Goal: Transaction & Acquisition: Purchase product/service

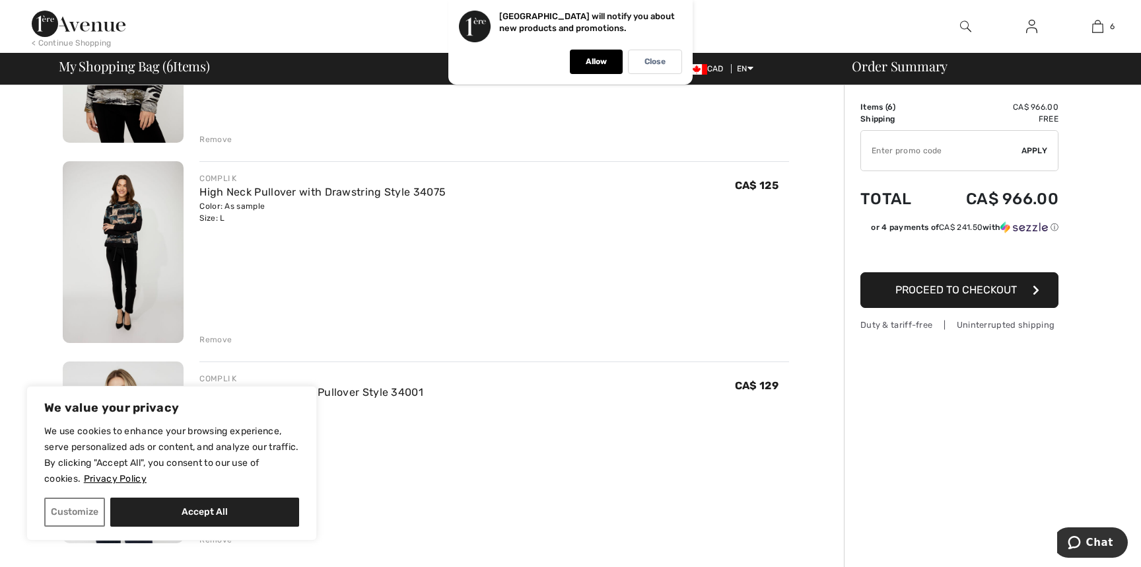
scroll to position [751, 0]
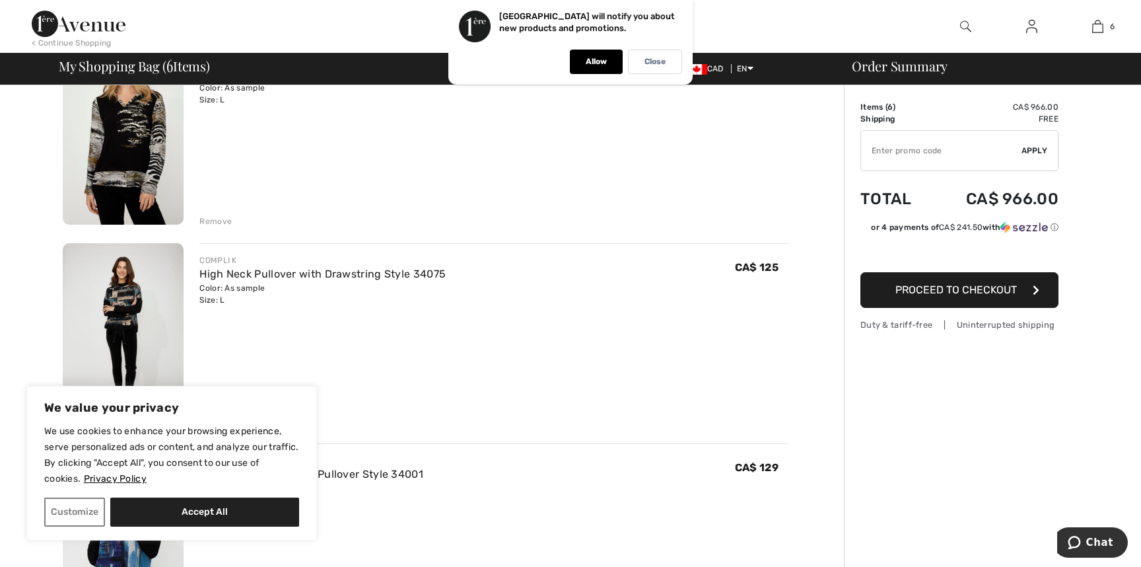
click at [143, 148] on img at bounding box center [123, 134] width 121 height 182
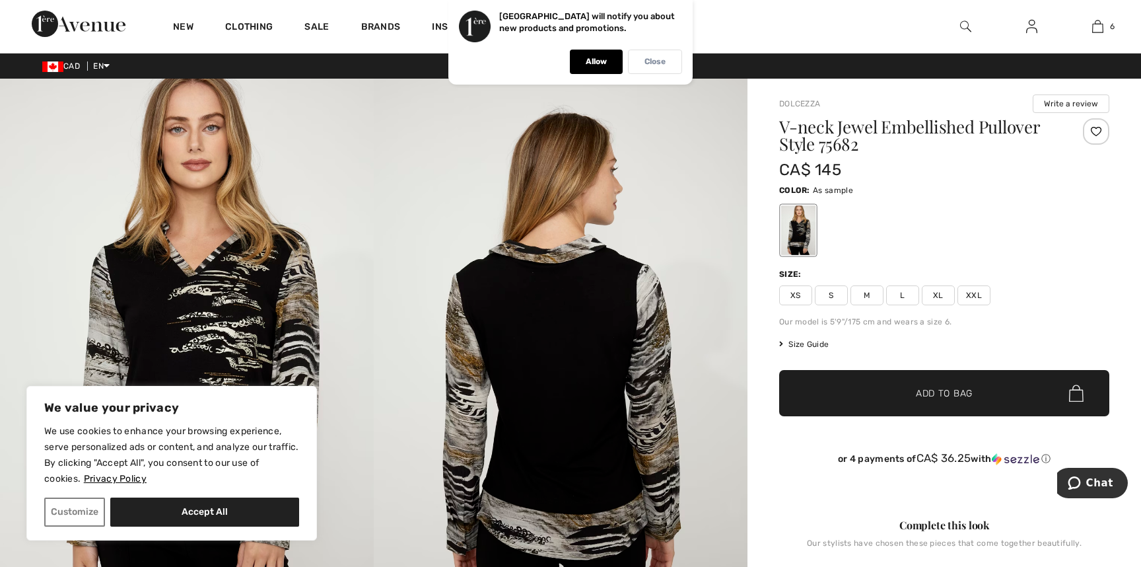
click at [650, 57] on p "Close" at bounding box center [654, 62] width 21 height 10
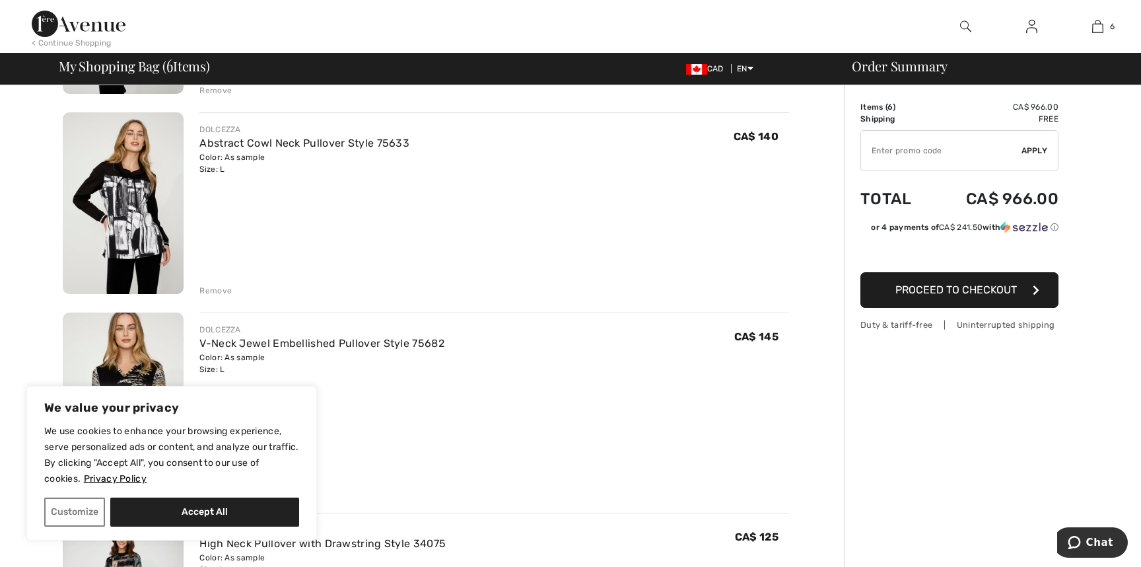
scroll to position [399, 0]
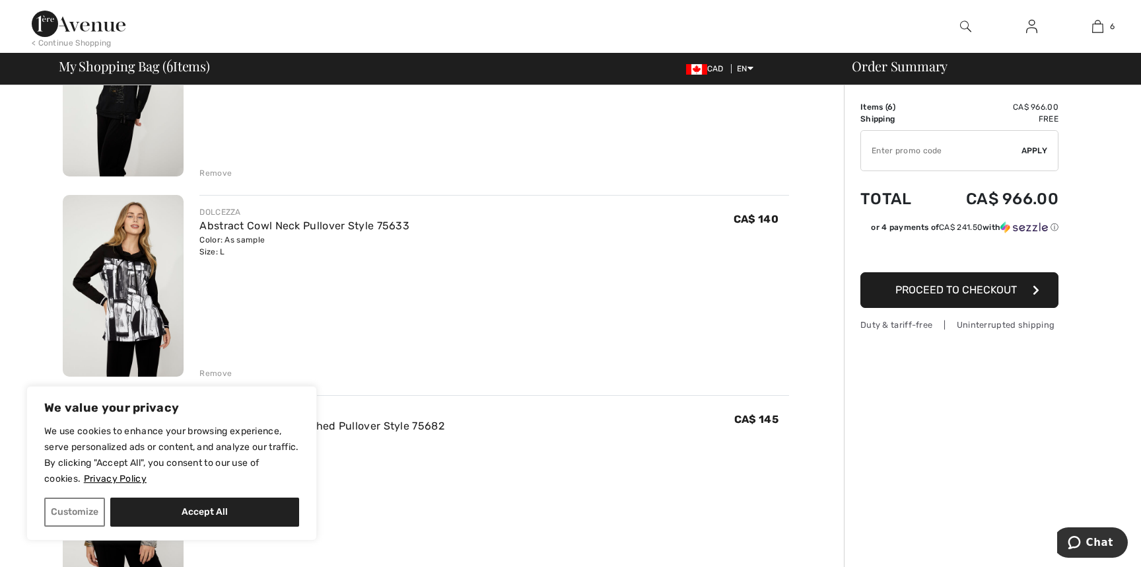
click at [149, 304] on img at bounding box center [123, 286] width 121 height 182
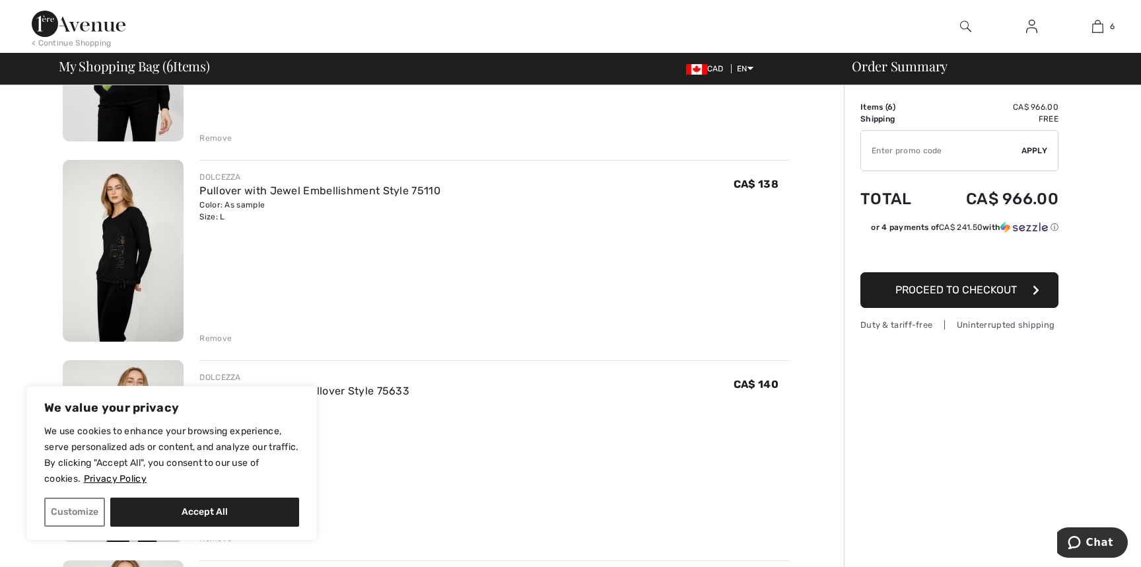
scroll to position [164, 0]
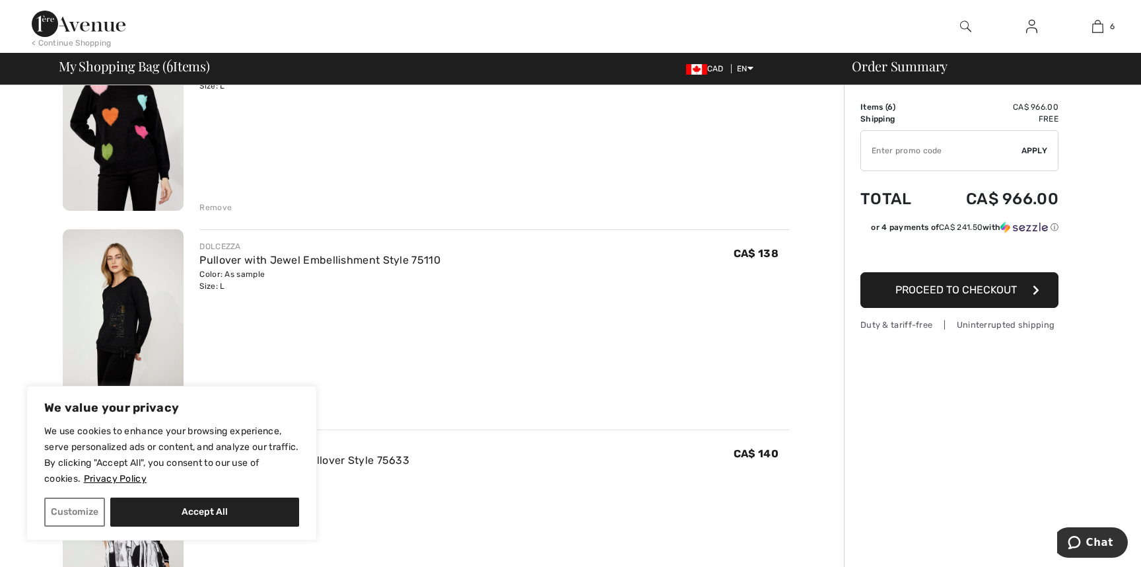
click at [114, 302] on img at bounding box center [123, 320] width 121 height 182
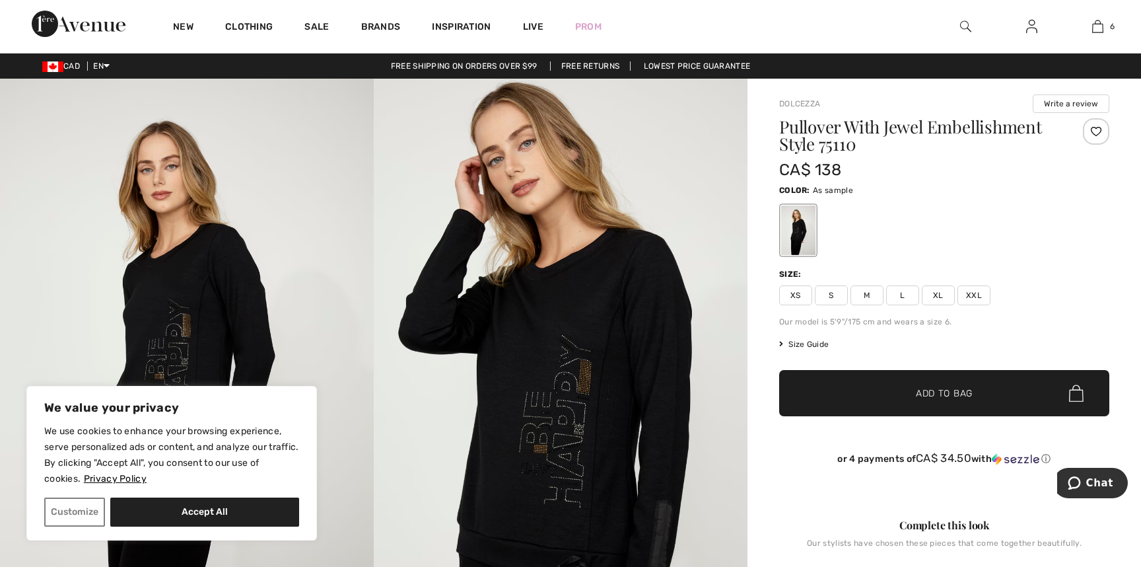
click at [498, 317] on img at bounding box center [561, 359] width 374 height 561
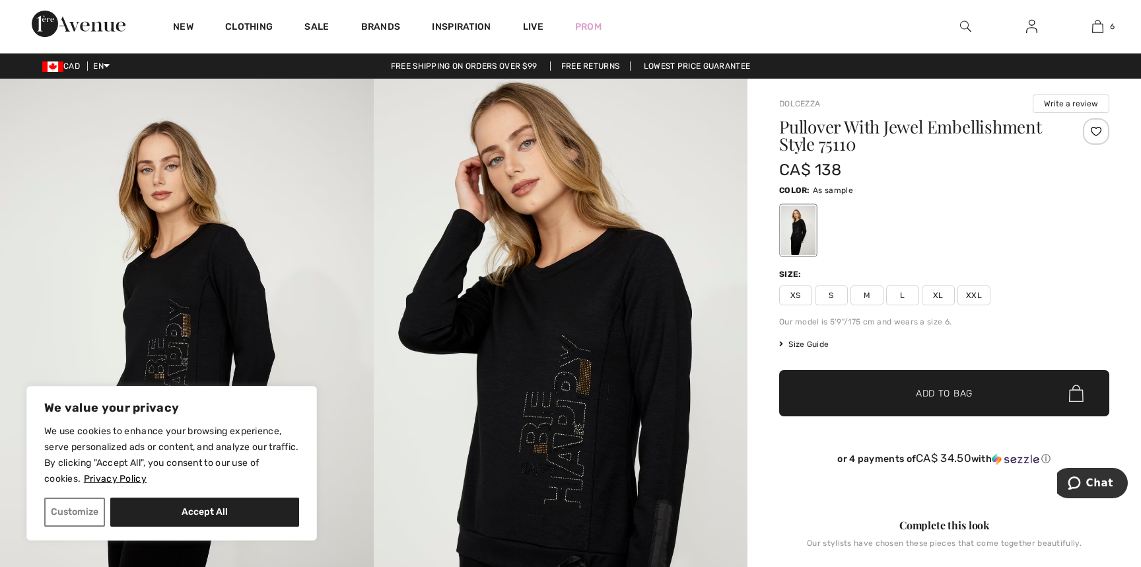
click at [732, 378] on img at bounding box center [561, 359] width 374 height 561
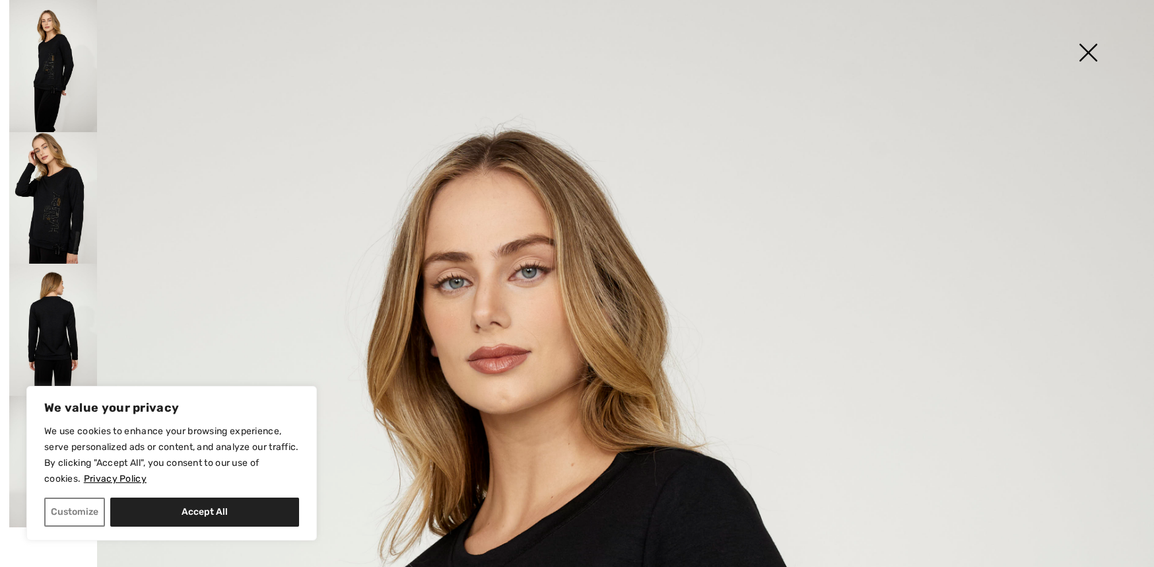
click at [63, 328] on img at bounding box center [53, 329] width 88 height 132
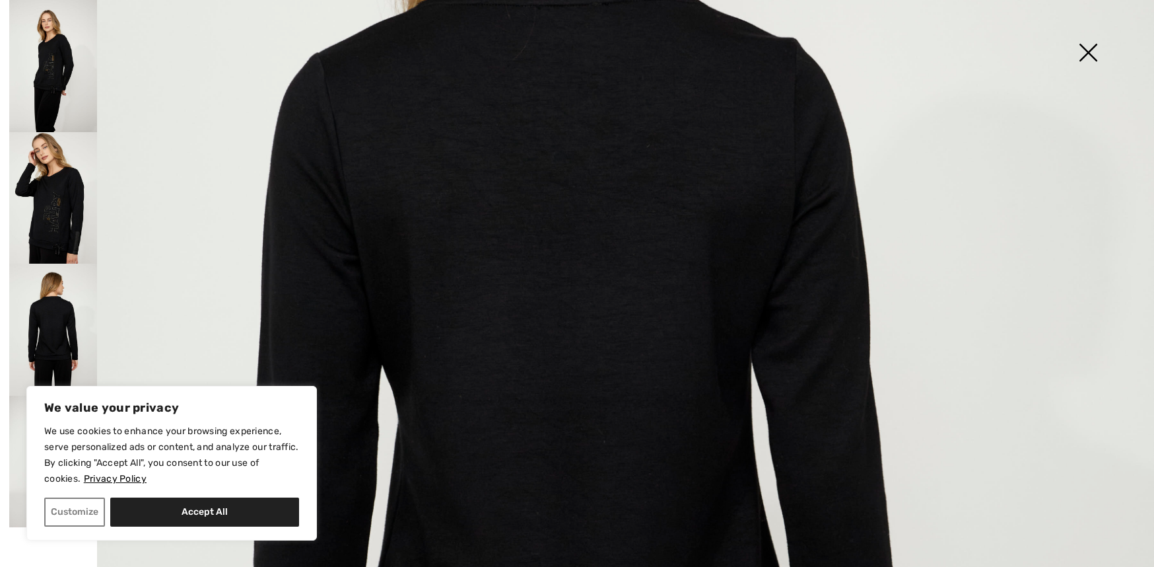
scroll to position [469, 0]
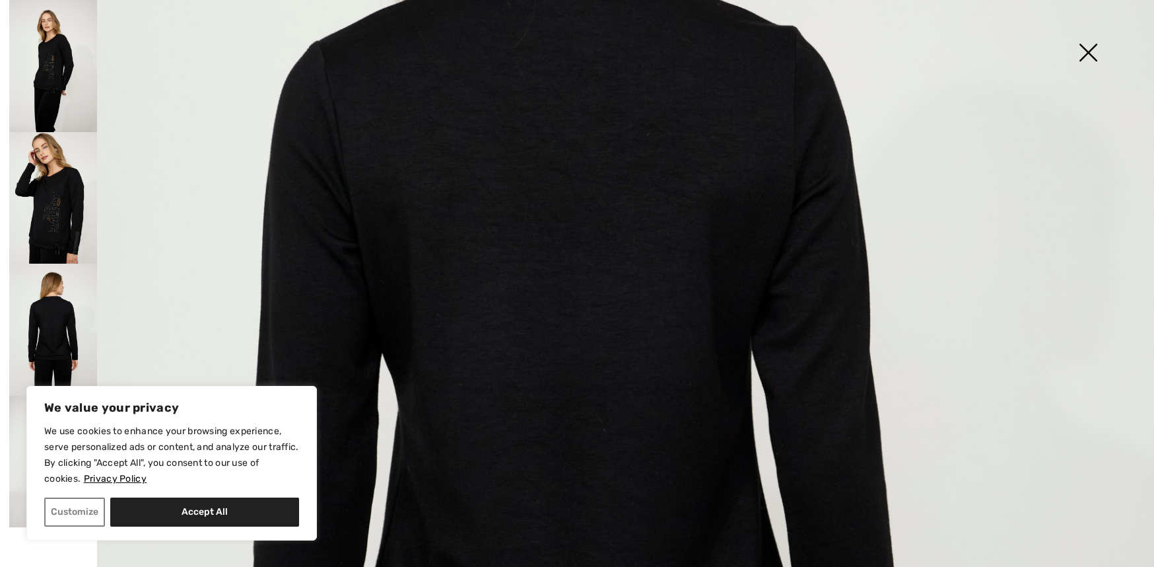
click at [67, 223] on img at bounding box center [53, 198] width 88 height 132
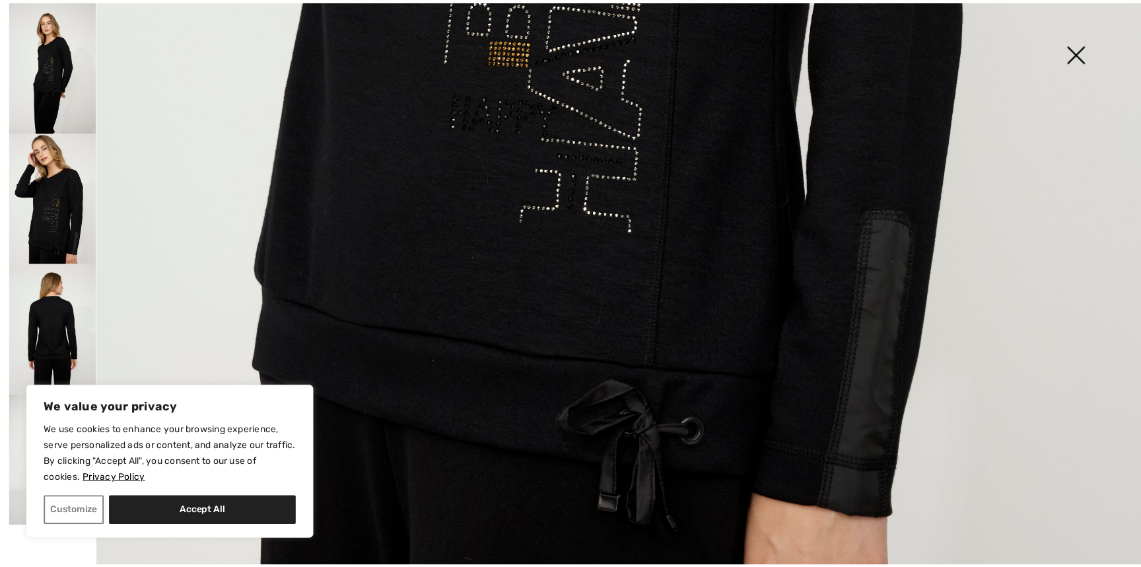
scroll to position [1144, 0]
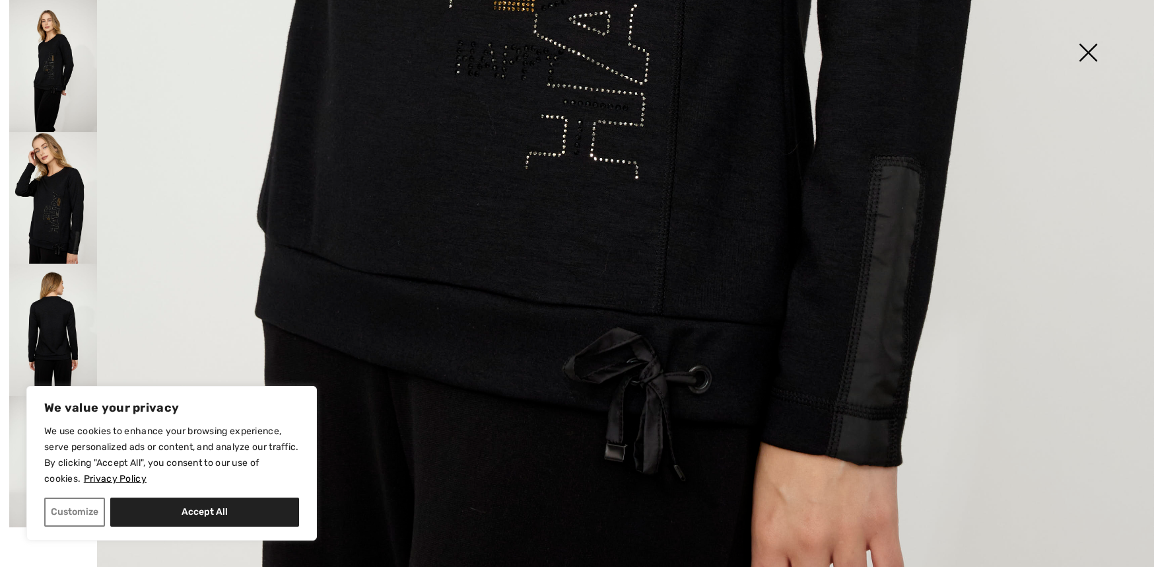
click at [1084, 56] on img at bounding box center [1088, 54] width 66 height 68
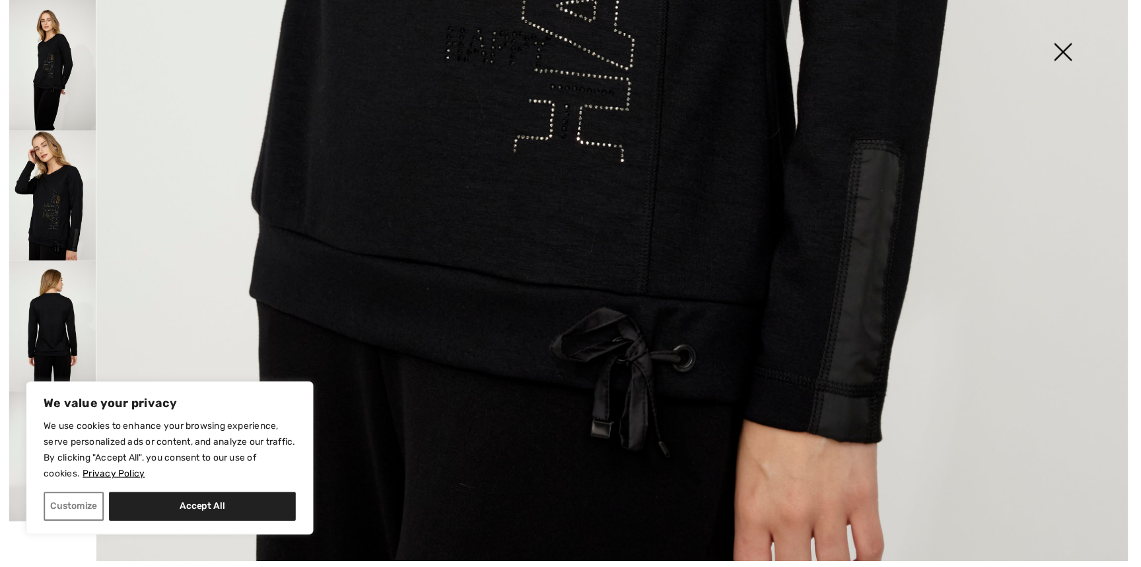
scroll to position [1125, 0]
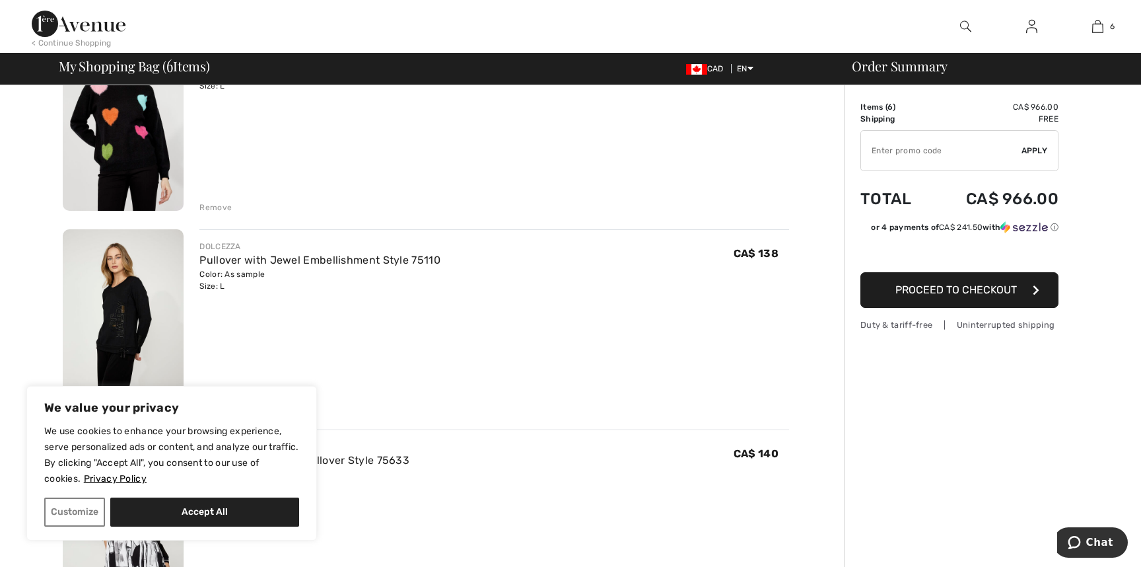
click at [118, 133] on img at bounding box center [123, 120] width 121 height 182
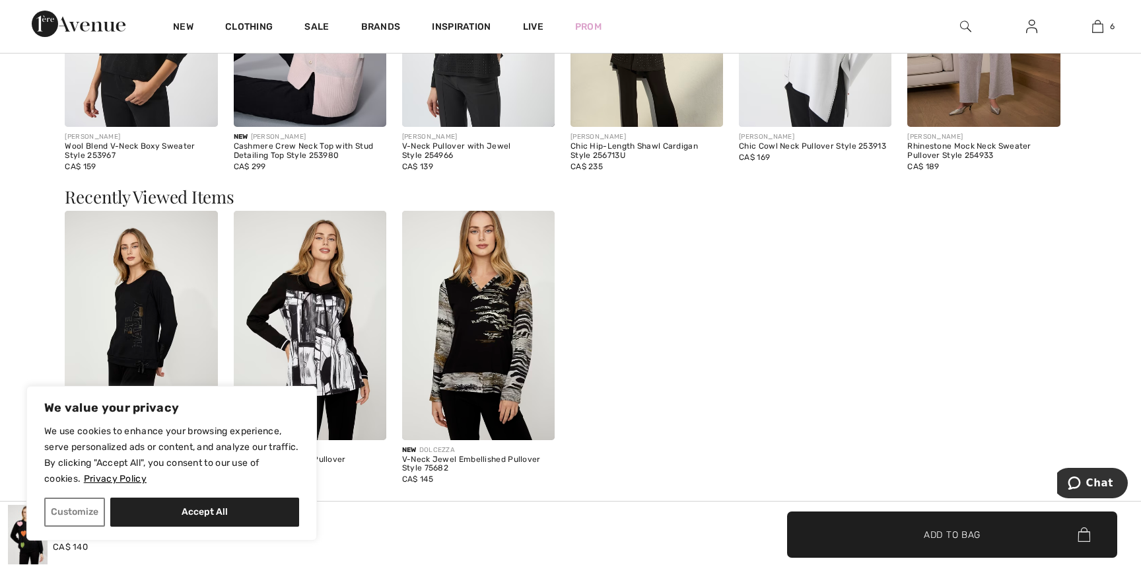
scroll to position [1572, 0]
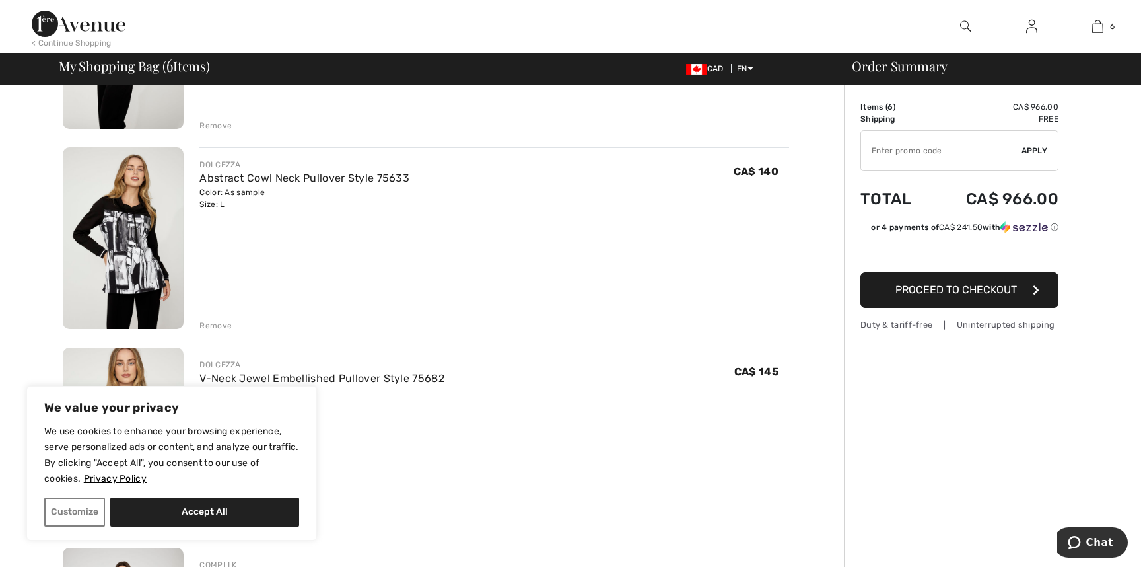
scroll to position [458, 0]
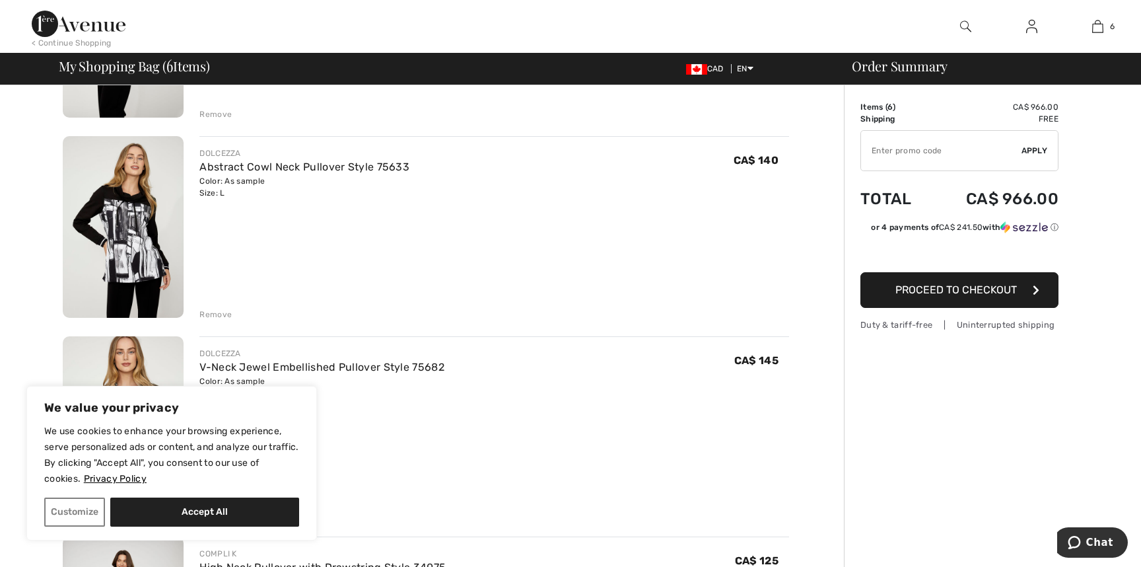
click at [217, 315] on div "Remove" at bounding box center [215, 314] width 32 height 12
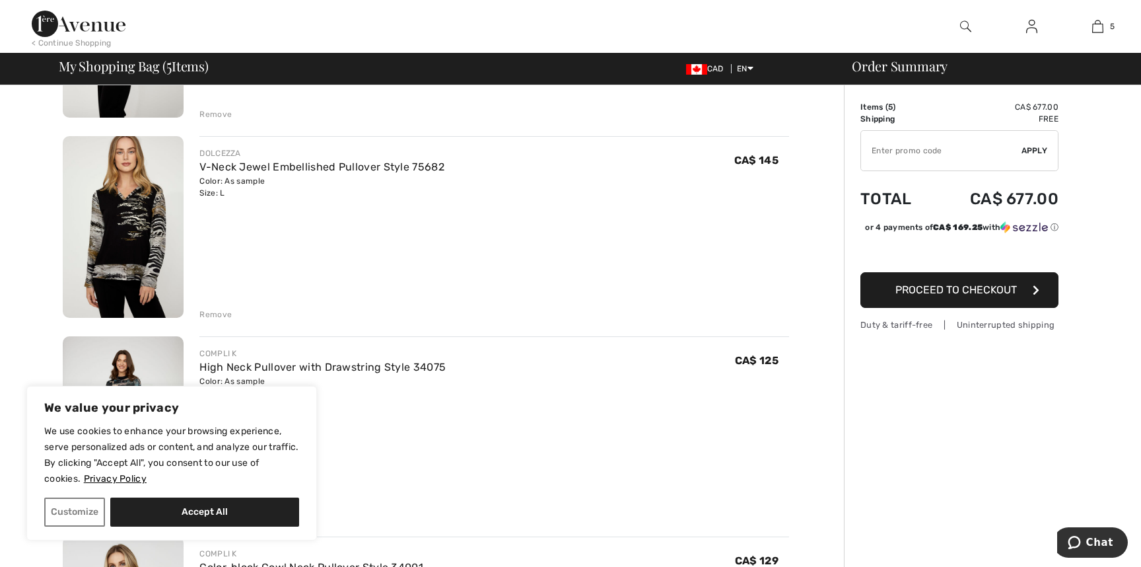
click at [217, 315] on div "Remove" at bounding box center [215, 314] width 32 height 12
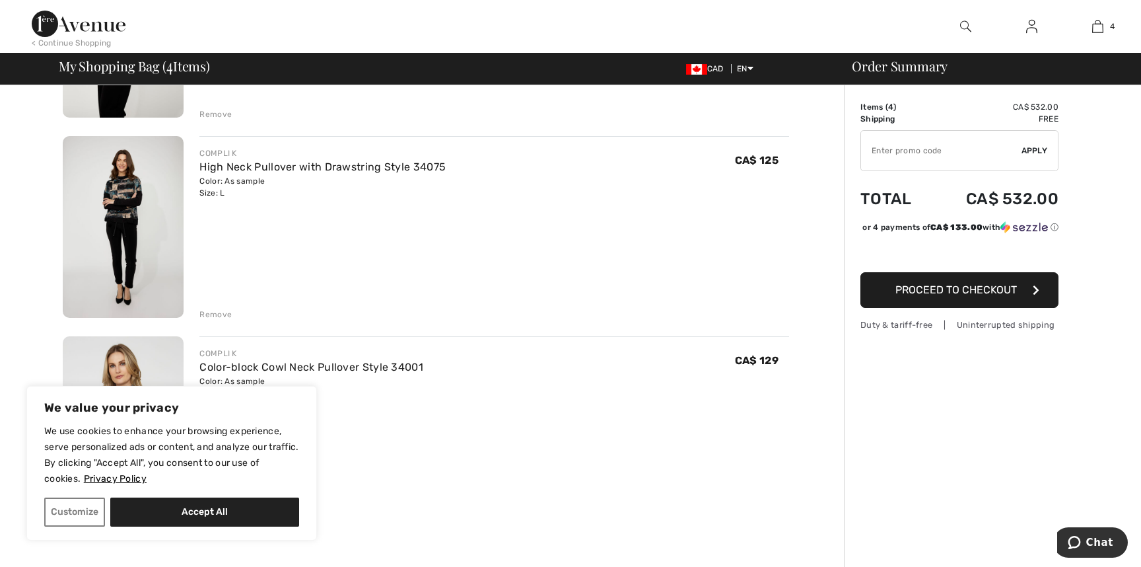
click at [217, 315] on div "Remove" at bounding box center [215, 314] width 32 height 12
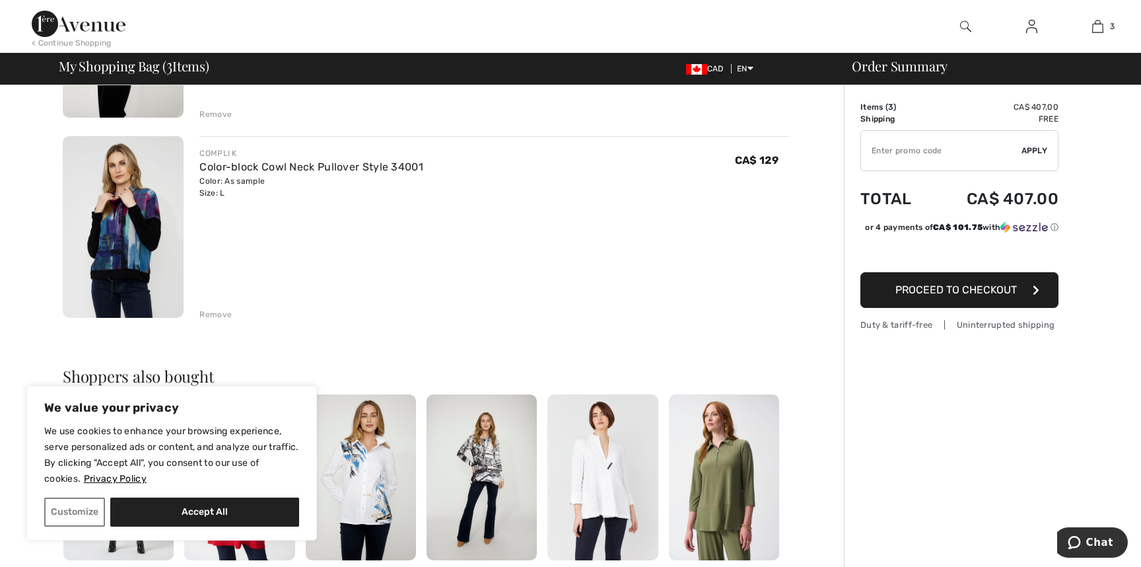
click at [217, 315] on div "Remove" at bounding box center [215, 314] width 32 height 12
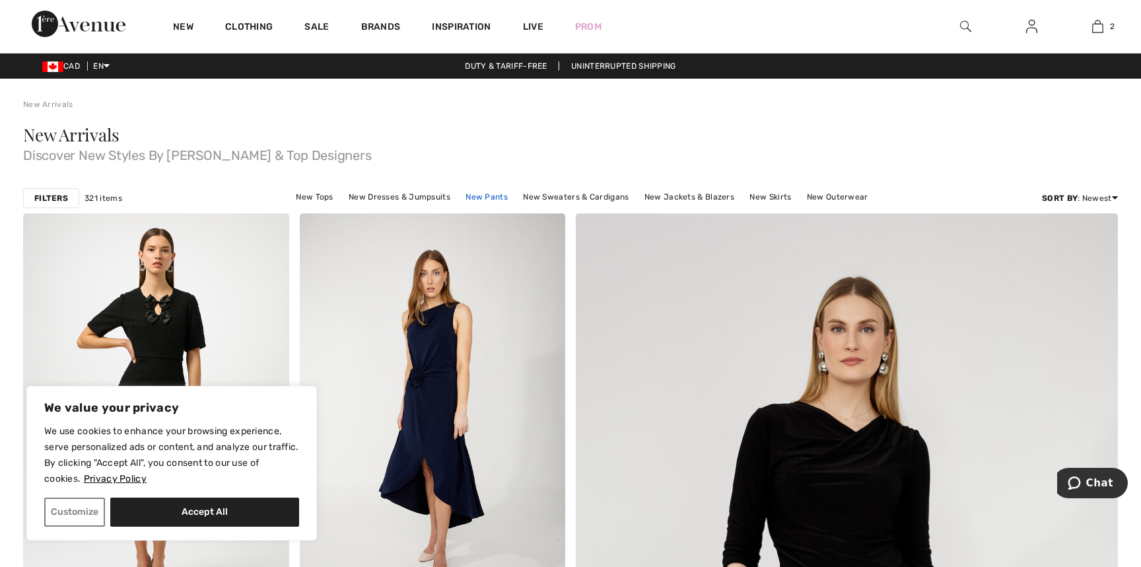
click at [484, 199] on link "New Pants" at bounding box center [486, 196] width 55 height 17
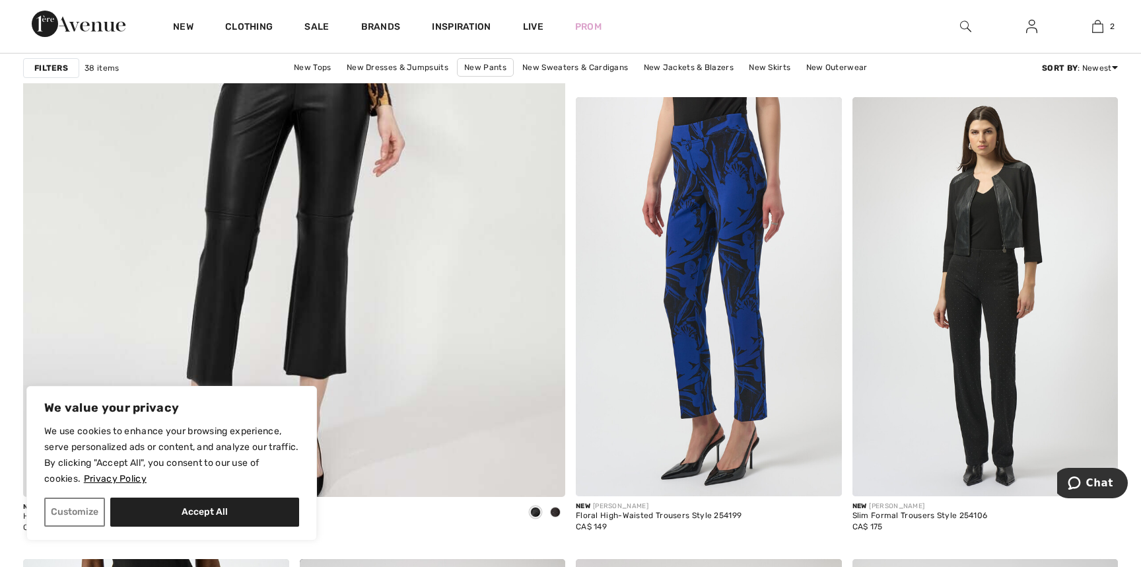
scroll to position [4128, 0]
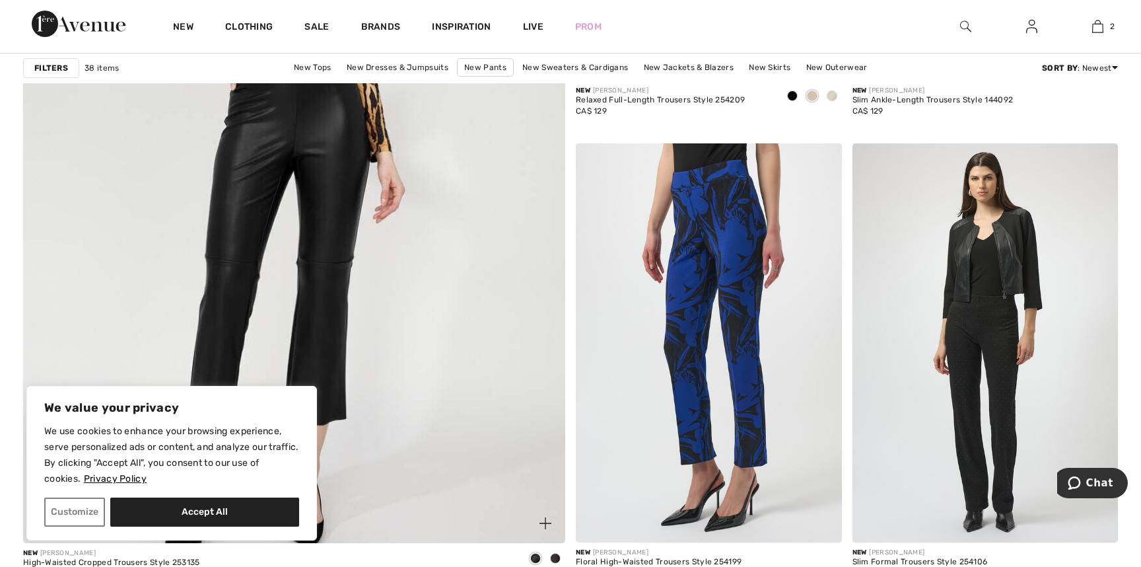
click at [421, 255] on img at bounding box center [294, 170] width 650 height 976
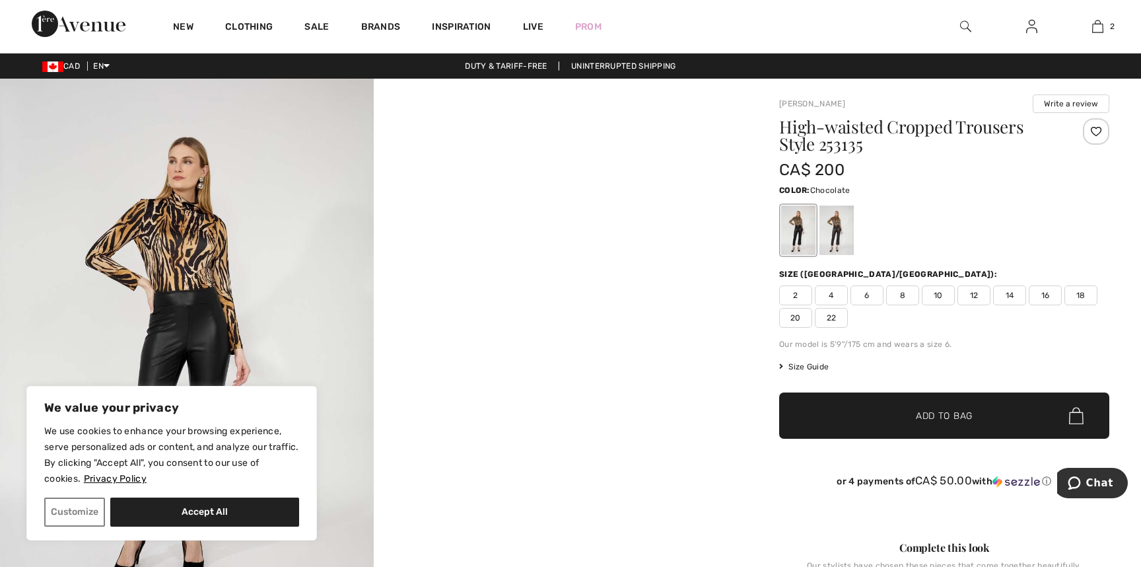
click at [831, 219] on div at bounding box center [836, 230] width 34 height 50
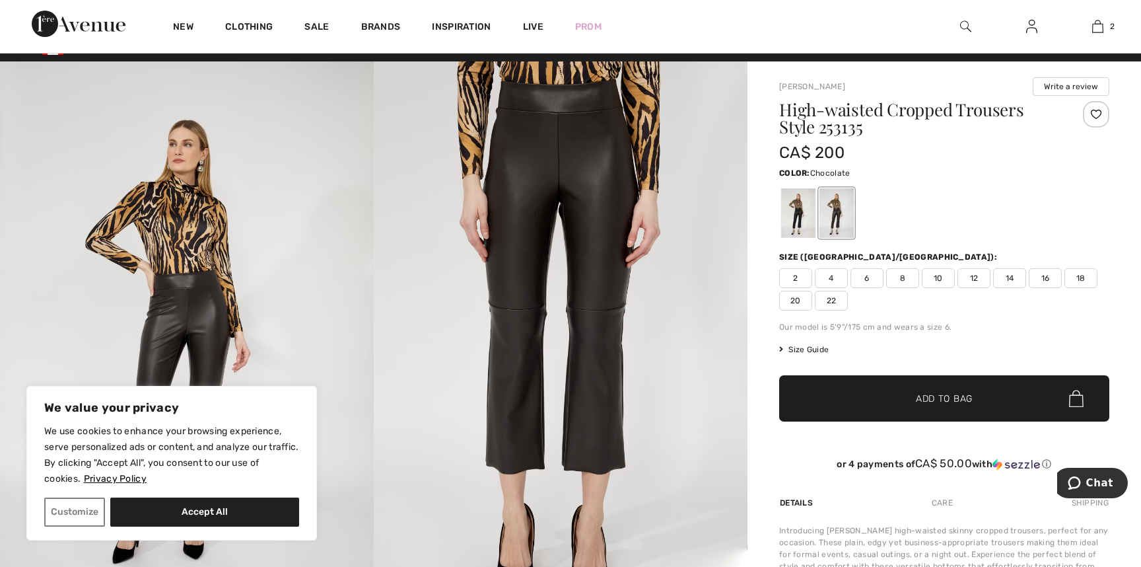
scroll to position [35, 0]
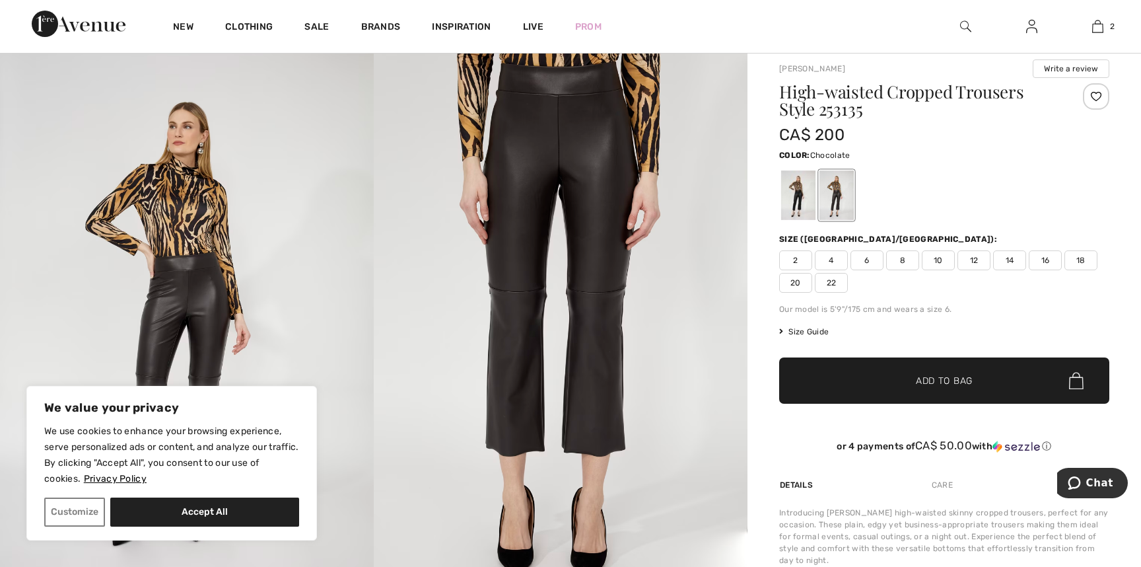
click at [803, 330] on span "Size Guide" at bounding box center [804, 332] width 50 height 12
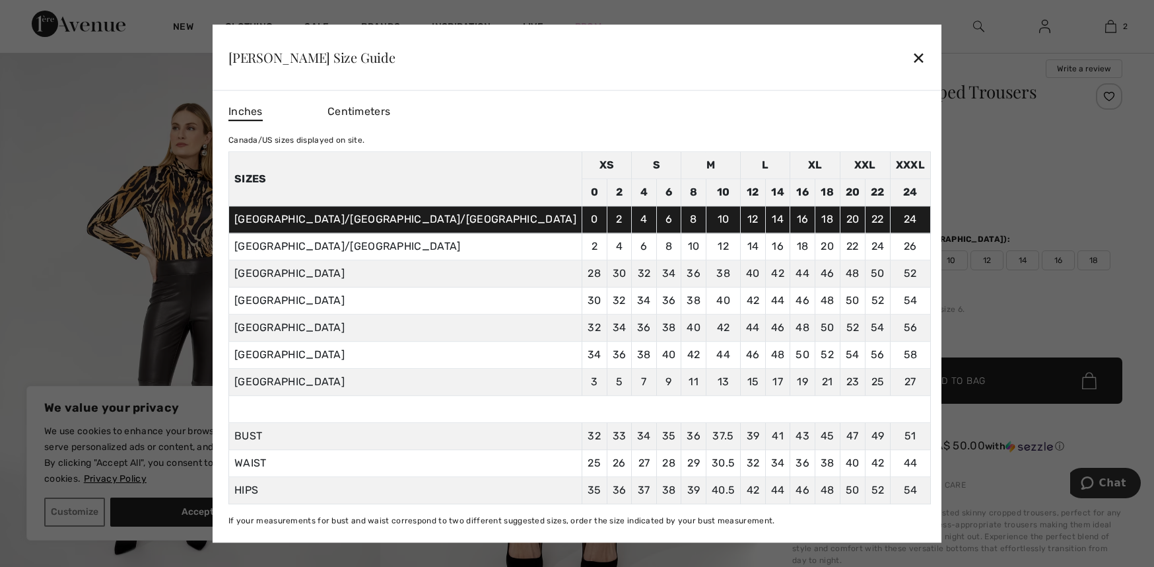
click at [627, 53] on div "Frank Lyman Size Guide ✕" at bounding box center [577, 57] width 729 height 66
click at [912, 63] on div "✕" at bounding box center [919, 58] width 14 height 28
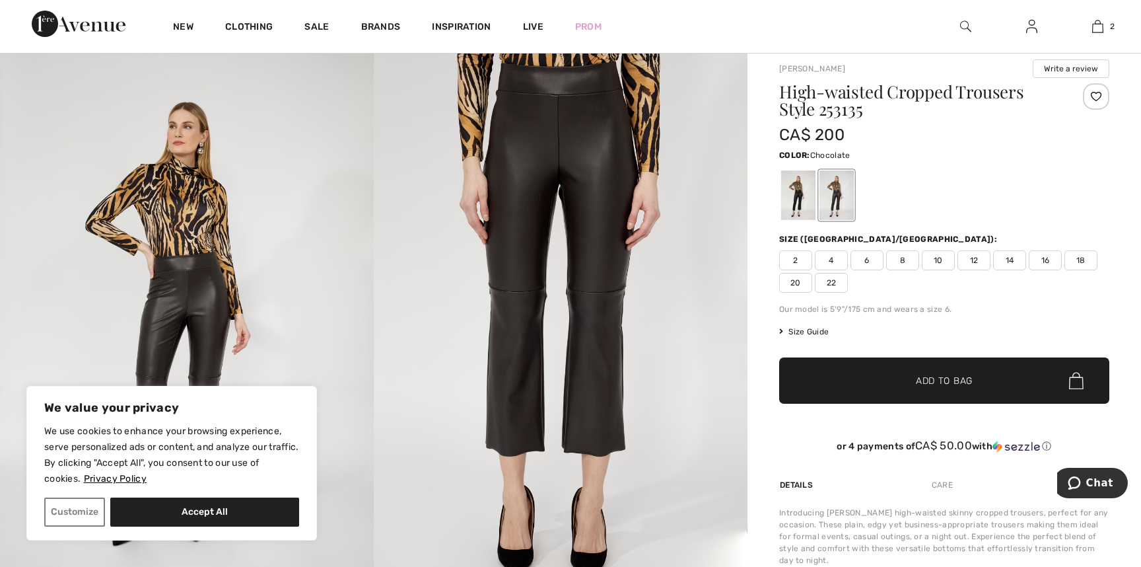
click at [1008, 261] on span "14" at bounding box center [1009, 260] width 33 height 20
click at [980, 373] on span "✔ Added to Bag Add to Bag" at bounding box center [944, 380] width 330 height 46
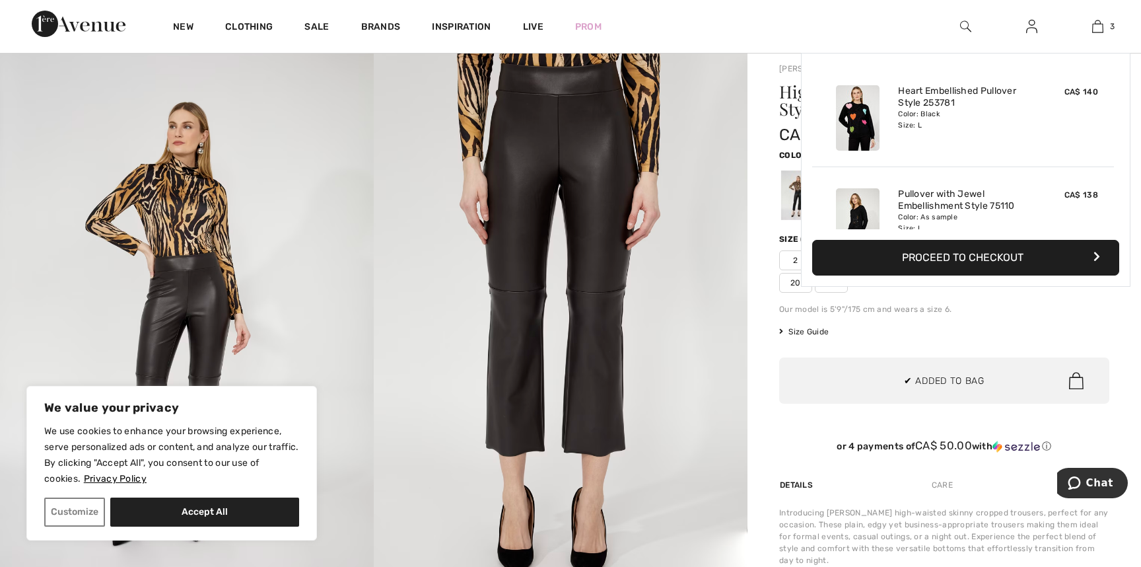
scroll to position [144, 0]
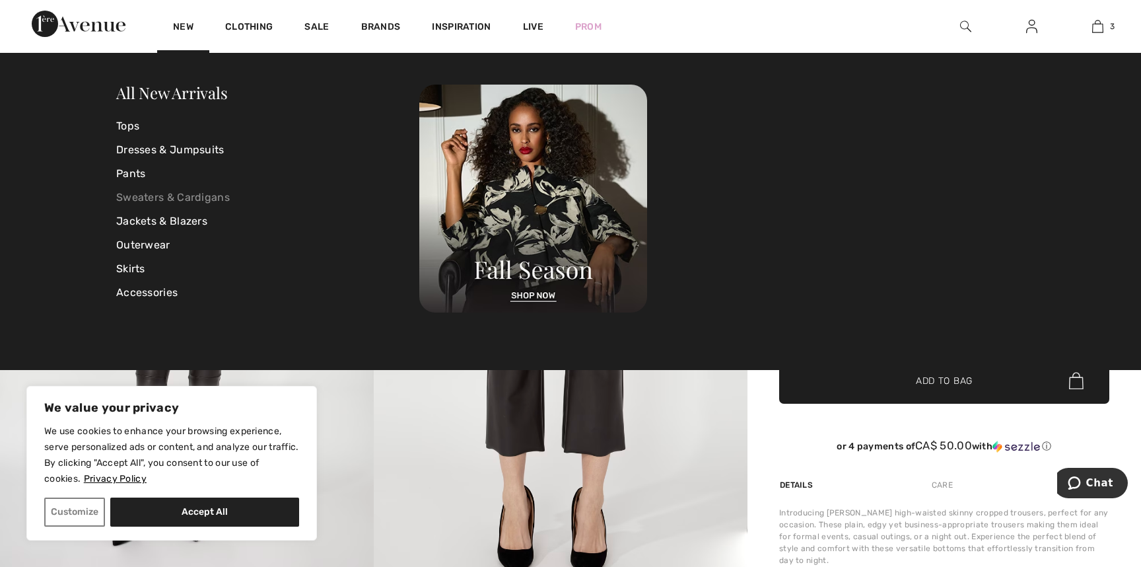
click at [156, 193] on link "Sweaters & Cardigans" at bounding box center [267, 198] width 303 height 24
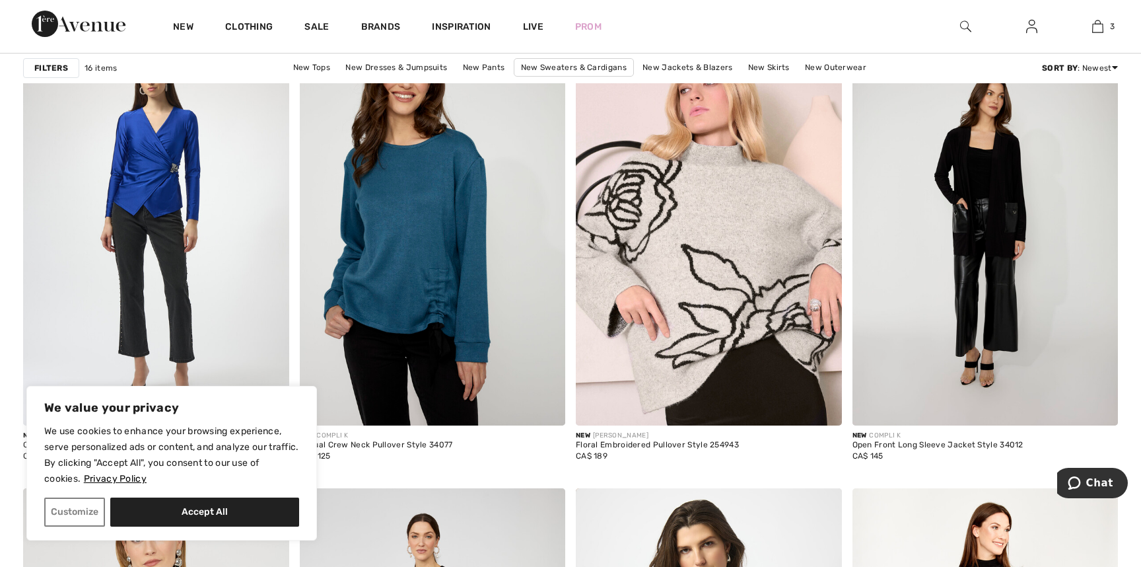
scroll to position [1126, 0]
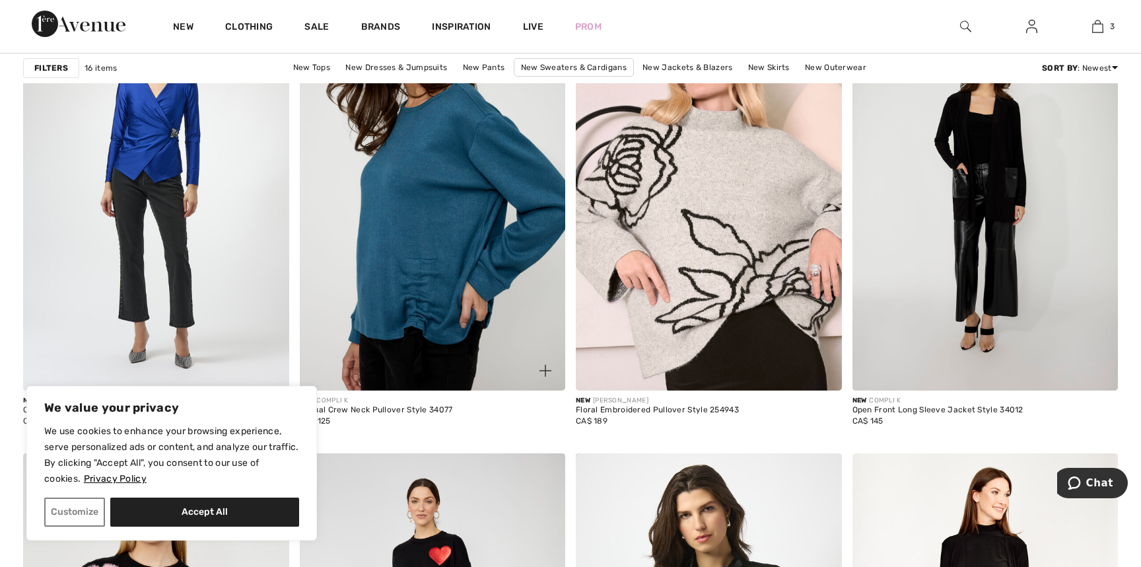
click at [419, 312] on img at bounding box center [433, 191] width 266 height 399
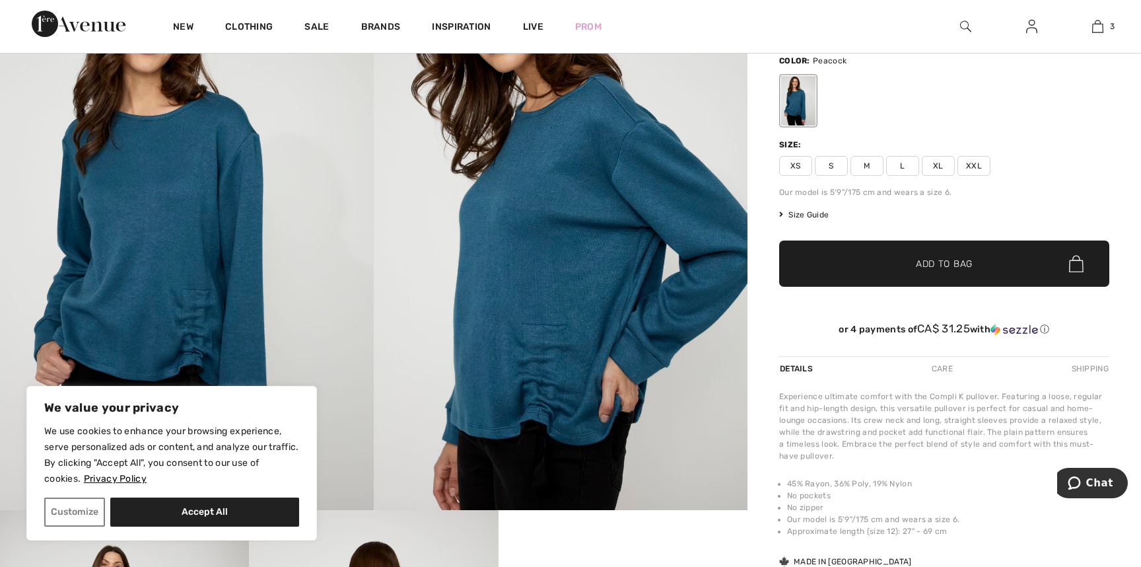
scroll to position [59, 0]
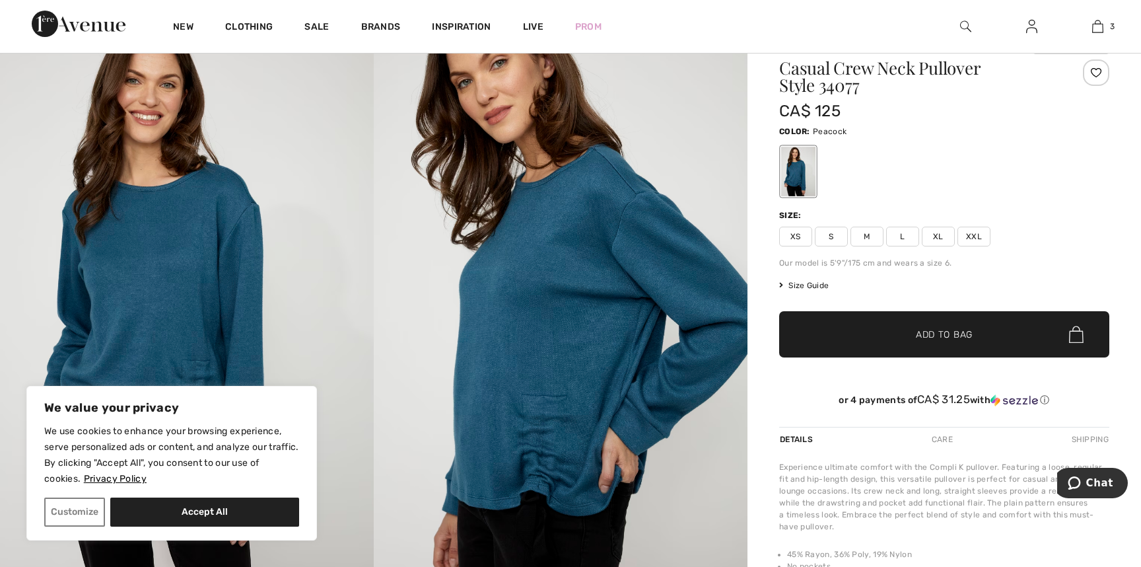
click at [901, 238] on span "L" at bounding box center [902, 236] width 33 height 20
click at [914, 338] on span "✔ Added to Bag" at bounding box center [924, 335] width 81 height 14
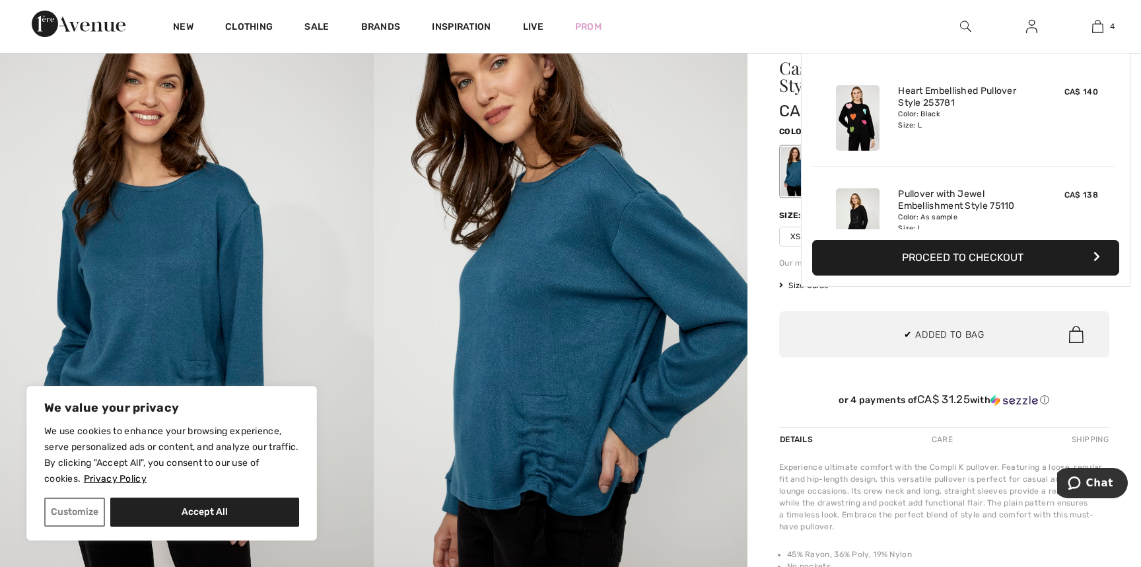
scroll to position [247, 0]
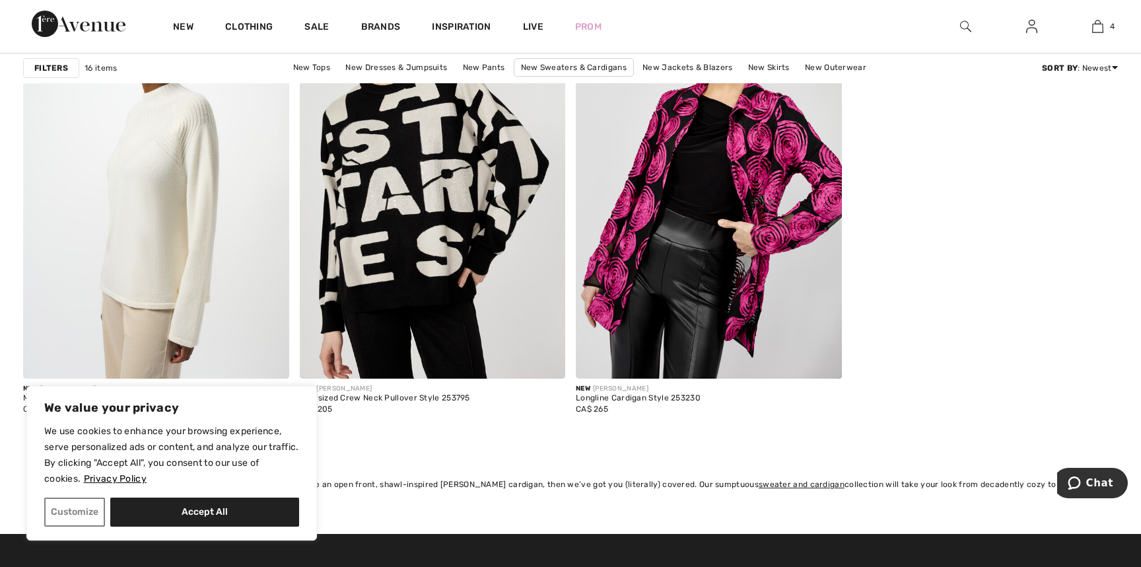
scroll to position [2228, 0]
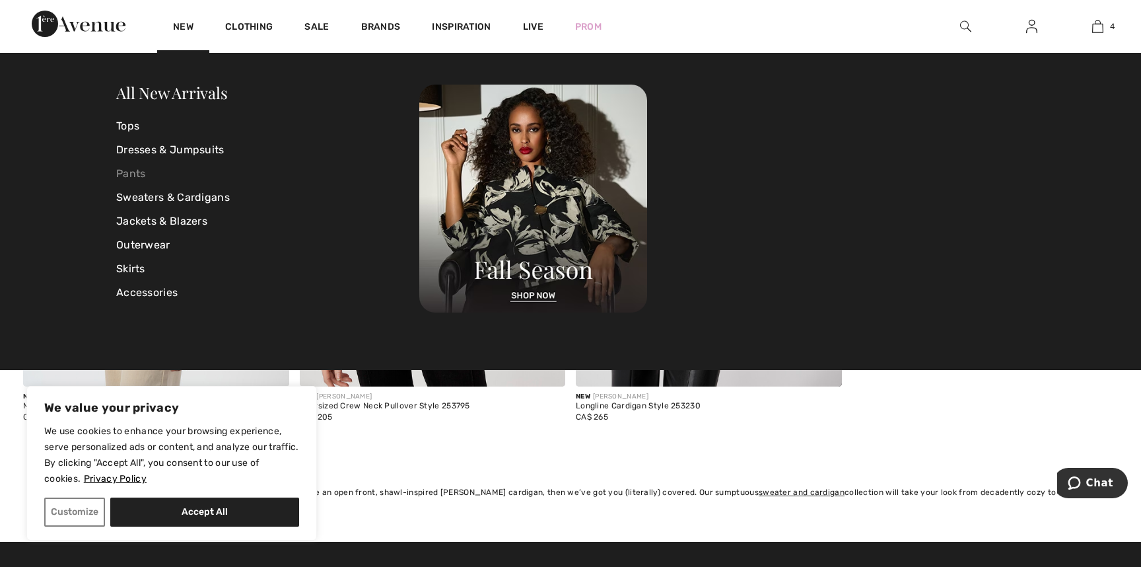
click at [133, 170] on link "Pants" at bounding box center [267, 174] width 303 height 24
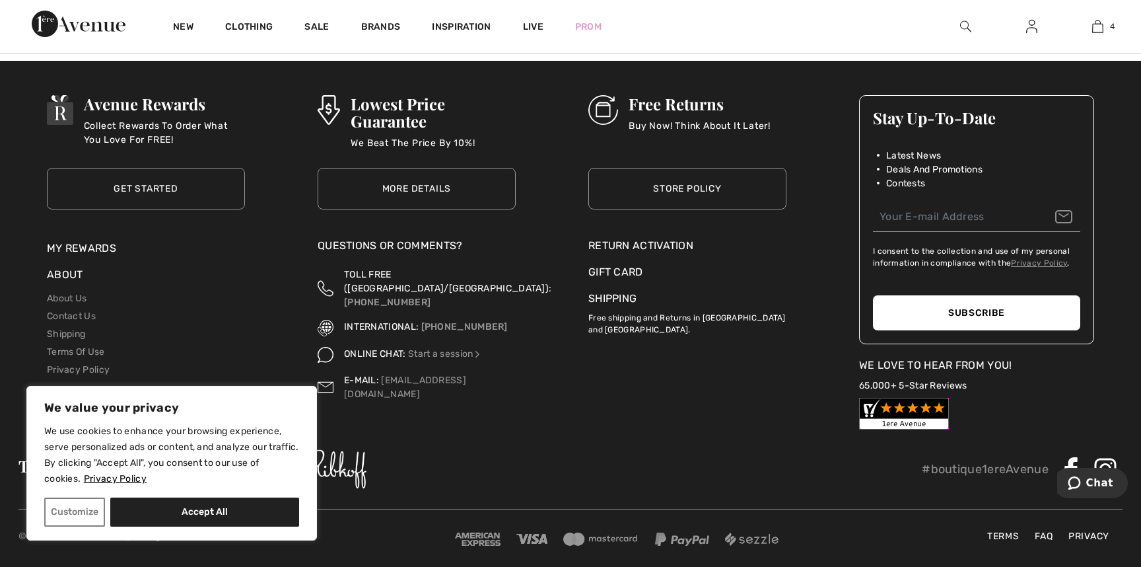
scroll to position [5688, 0]
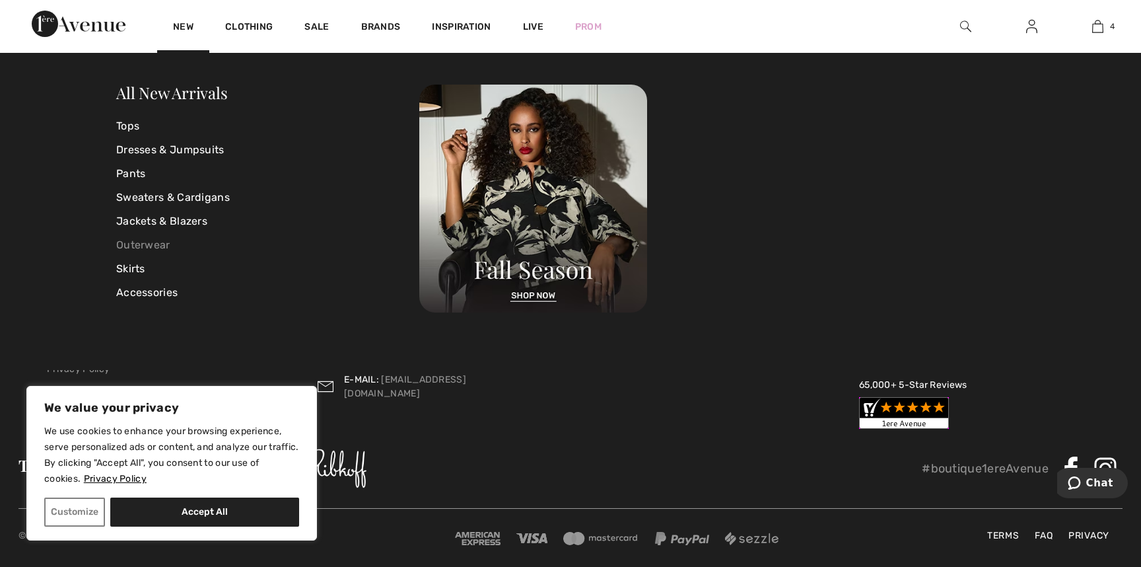
click at [145, 243] on link "Outerwear" at bounding box center [267, 245] width 303 height 24
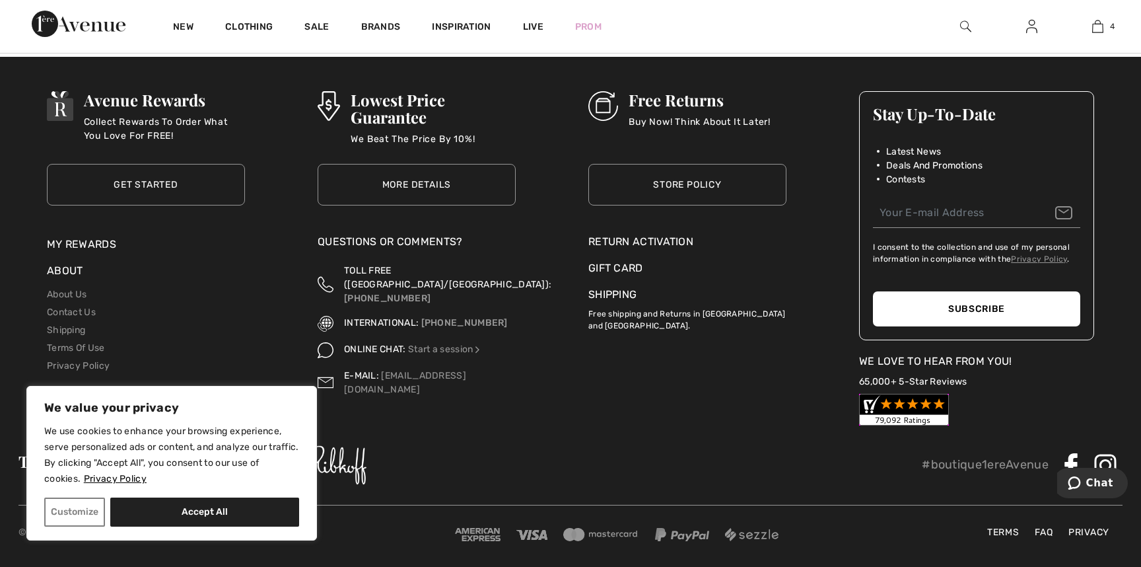
scroll to position [699, 0]
